Goal: Task Accomplishment & Management: Complete application form

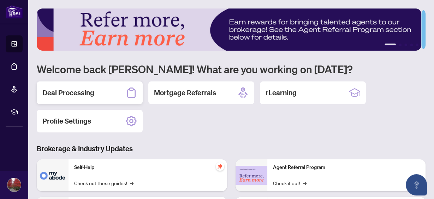
click at [86, 91] on h2 "Deal Processing" at bounding box center [68, 93] width 52 height 10
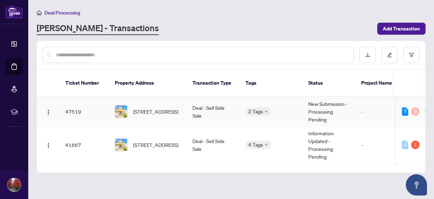
click at [74, 103] on td "47519" at bounding box center [84, 111] width 49 height 29
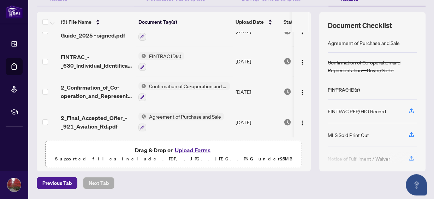
scroll to position [107, 0]
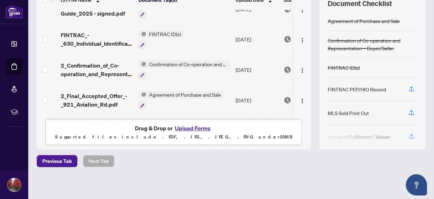
click at [190, 128] on button "Upload Forms" at bounding box center [193, 127] width 40 height 9
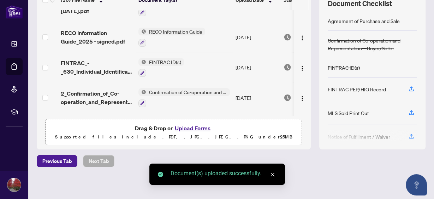
click at [147, 69] on div at bounding box center [162, 73] width 46 height 8
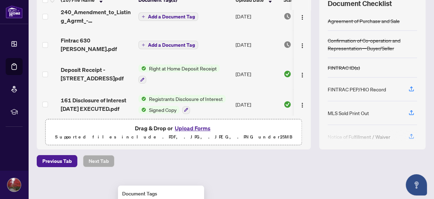
scroll to position [0, 0]
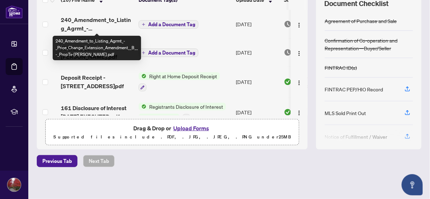
click at [115, 19] on span "240_Amendment_to_Listing_Agrmt_-_Price_Change_Extension_Amendment__B__-_PropTx-…" at bounding box center [97, 24] width 72 height 17
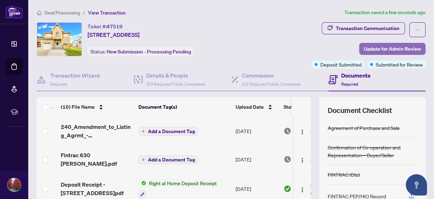
click at [378, 47] on span "Update for Admin Review" at bounding box center [392, 48] width 57 height 11
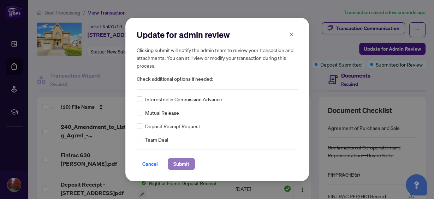
click at [180, 163] on span "Submit" at bounding box center [181, 163] width 16 height 11
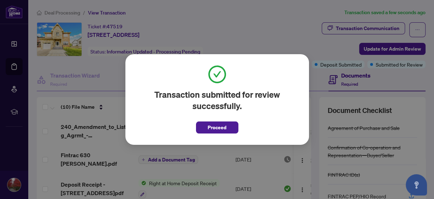
click at [214, 127] on span "Proceed" at bounding box center [217, 127] width 19 height 11
